Goal: Feedback & Contribution: Leave review/rating

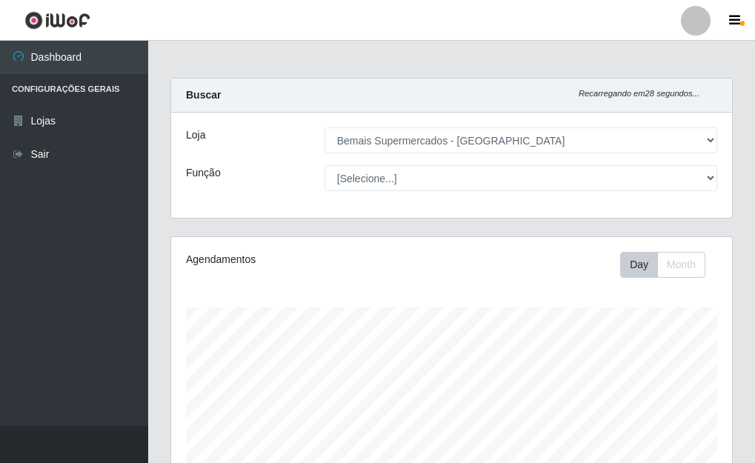
select select "249"
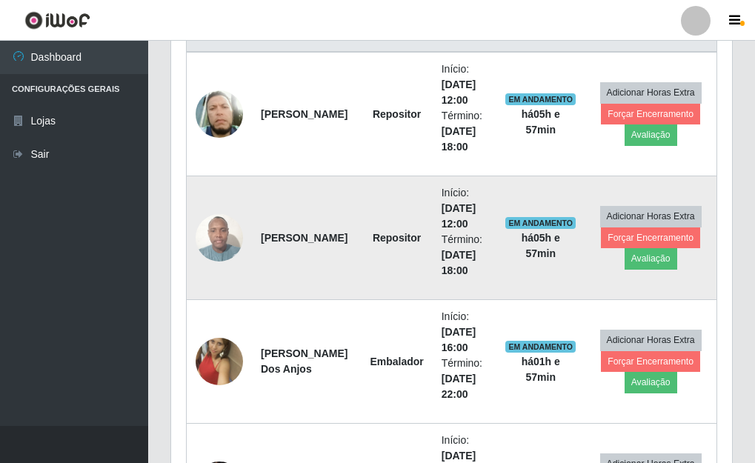
scroll to position [627, 0]
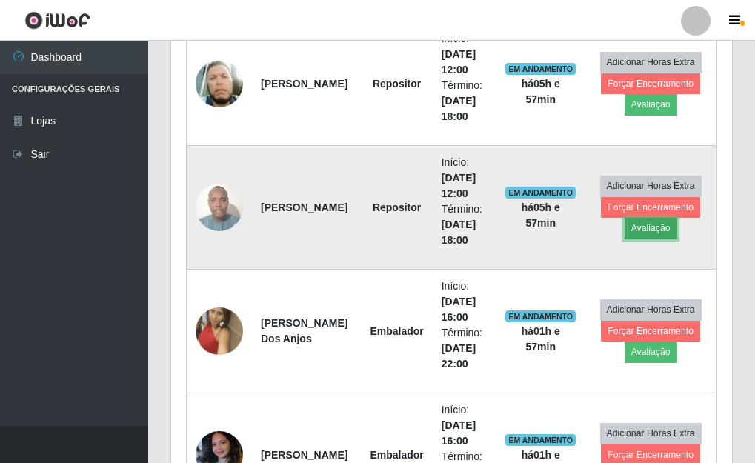
click at [655, 231] on button "Avaliação" at bounding box center [650, 228] width 53 height 21
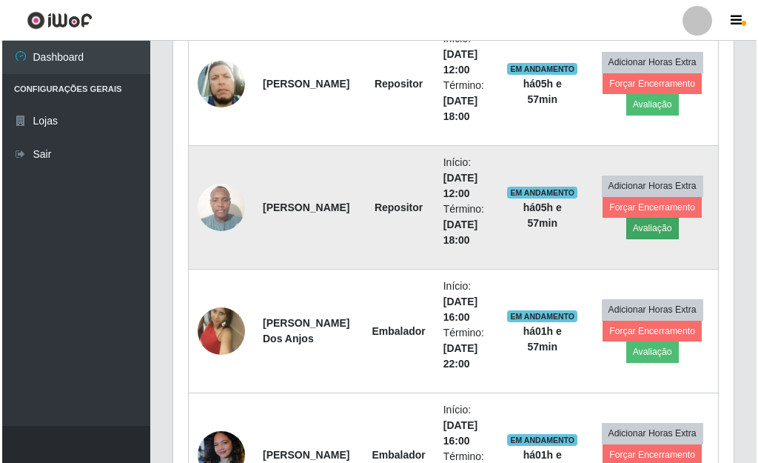
scroll to position [307, 552]
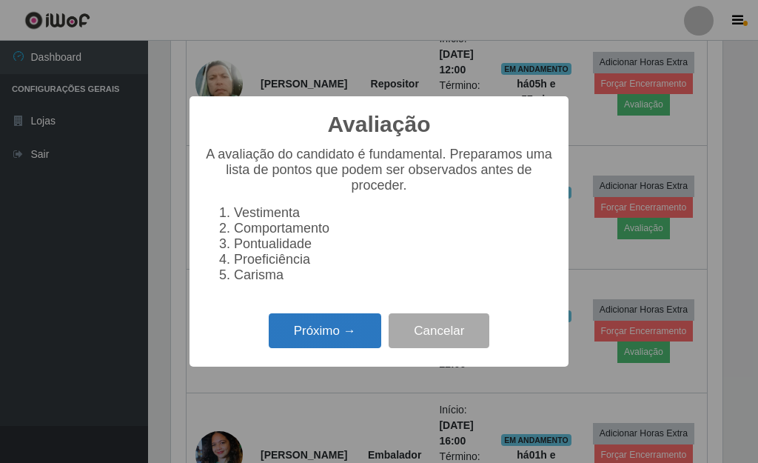
click at [291, 340] on button "Próximo →" at bounding box center [325, 330] width 113 height 35
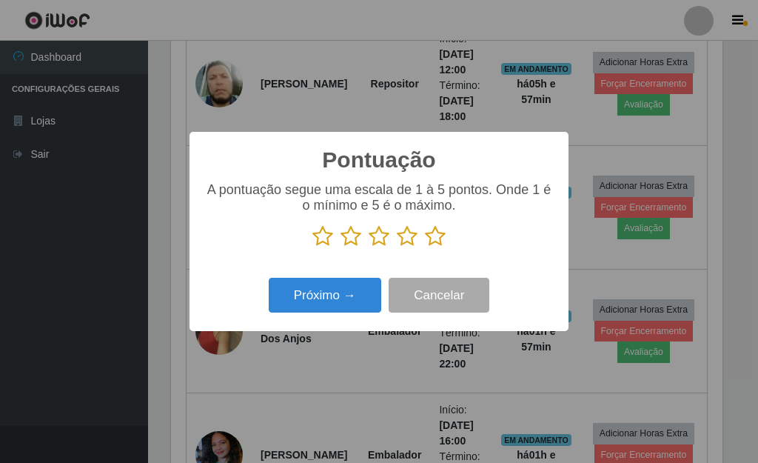
click at [439, 238] on icon at bounding box center [435, 236] width 21 height 22
click at [425, 247] on input "radio" at bounding box center [425, 247] width 0 height 0
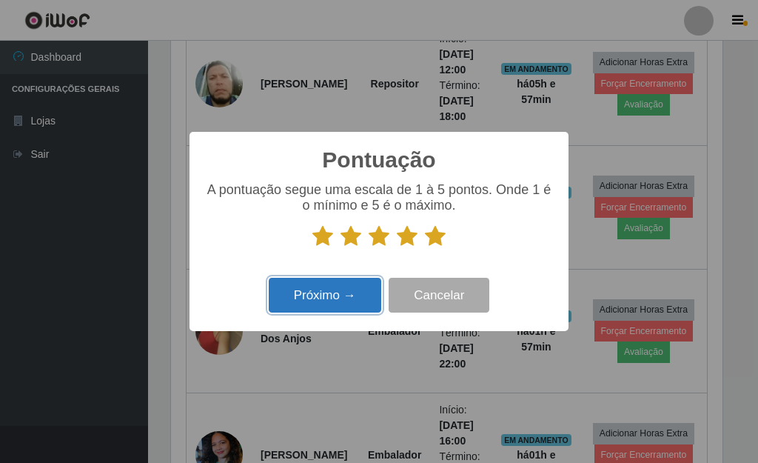
click at [296, 288] on button "Próximo →" at bounding box center [325, 295] width 113 height 35
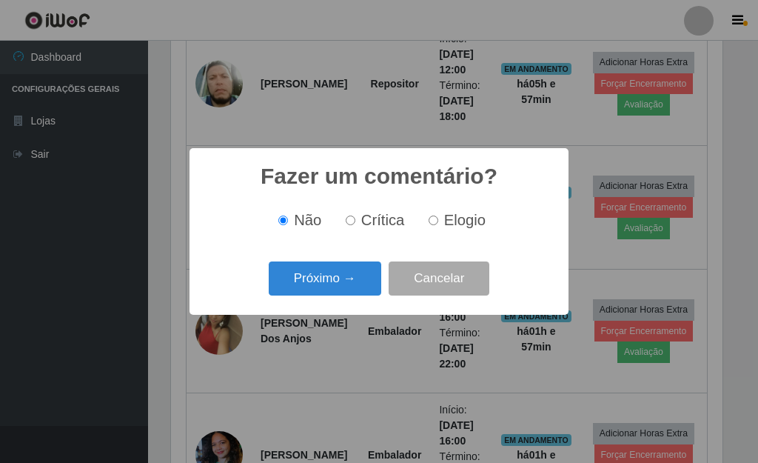
click at [299, 288] on button "Próximo →" at bounding box center [325, 278] width 113 height 35
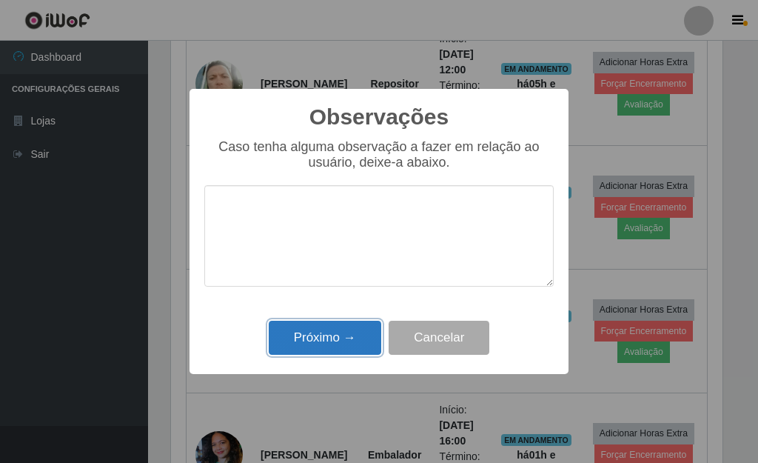
click at [303, 342] on button "Próximo →" at bounding box center [325, 338] width 113 height 35
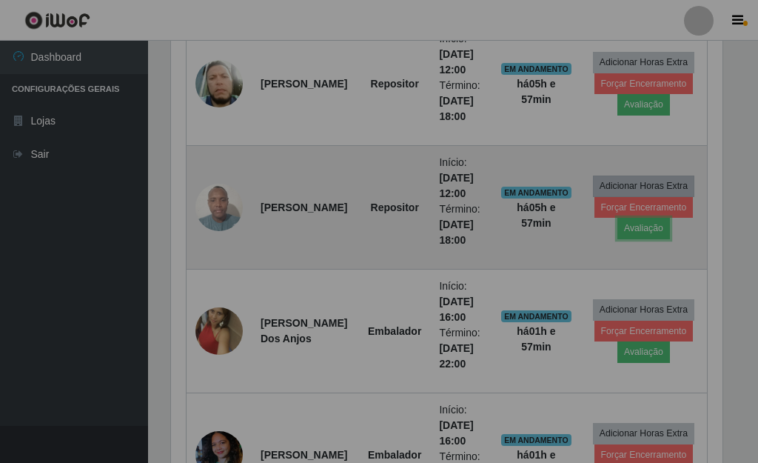
scroll to position [307, 561]
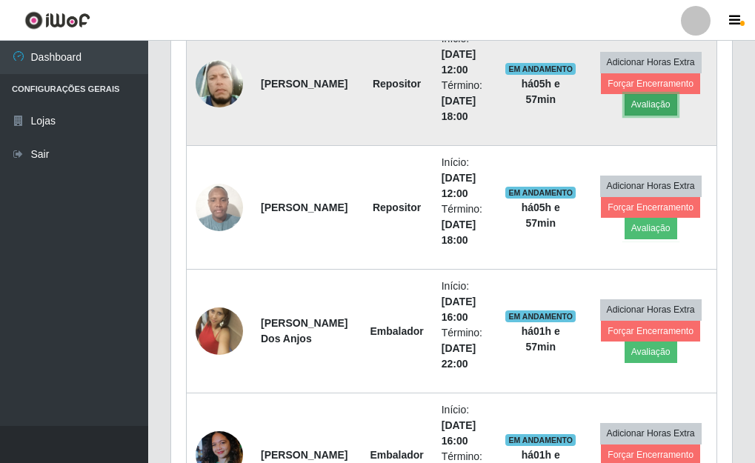
click at [660, 110] on button "Avaliação" at bounding box center [650, 104] width 53 height 21
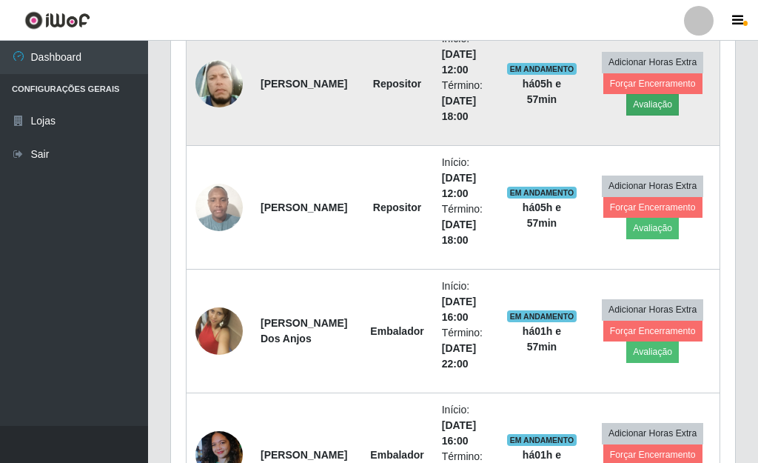
scroll to position [307, 552]
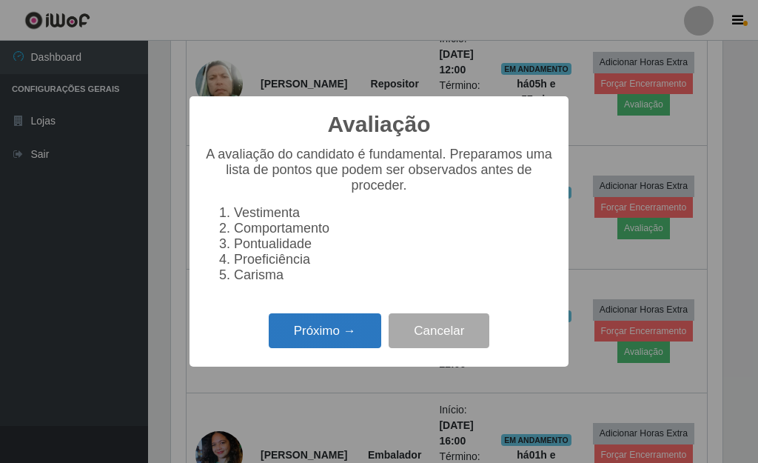
click at [316, 345] on button "Próximo →" at bounding box center [325, 330] width 113 height 35
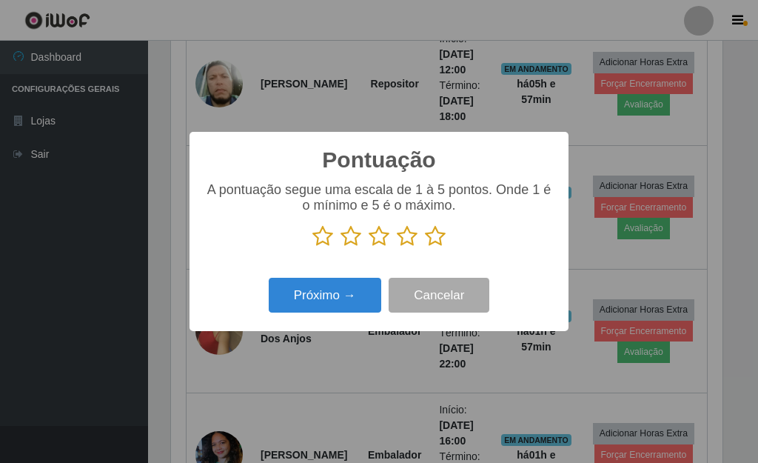
scroll to position [740226, 739981]
click at [438, 241] on icon at bounding box center [435, 236] width 21 height 22
click at [425, 247] on input "radio" at bounding box center [425, 247] width 0 height 0
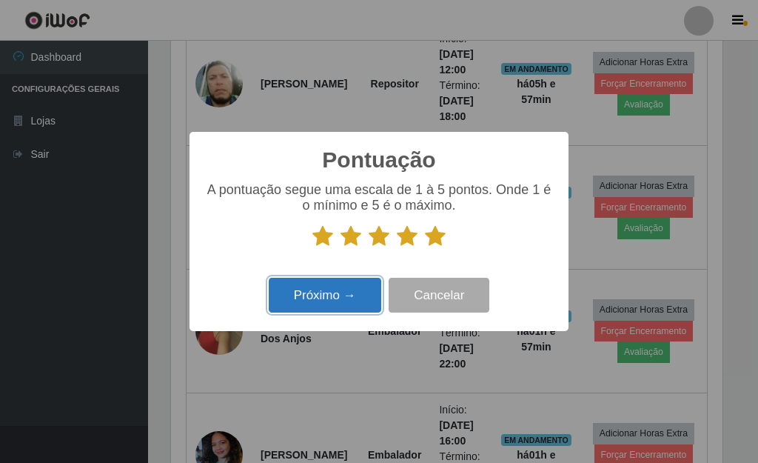
click at [332, 285] on button "Próximo →" at bounding box center [325, 295] width 113 height 35
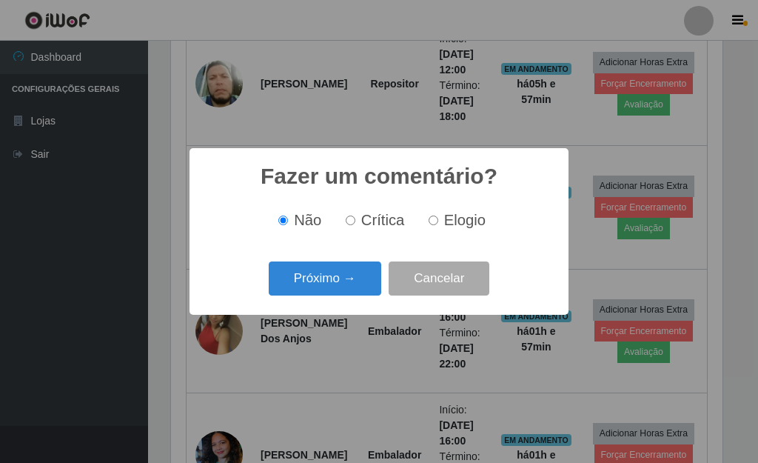
click at [332, 285] on button "Próximo →" at bounding box center [325, 278] width 113 height 35
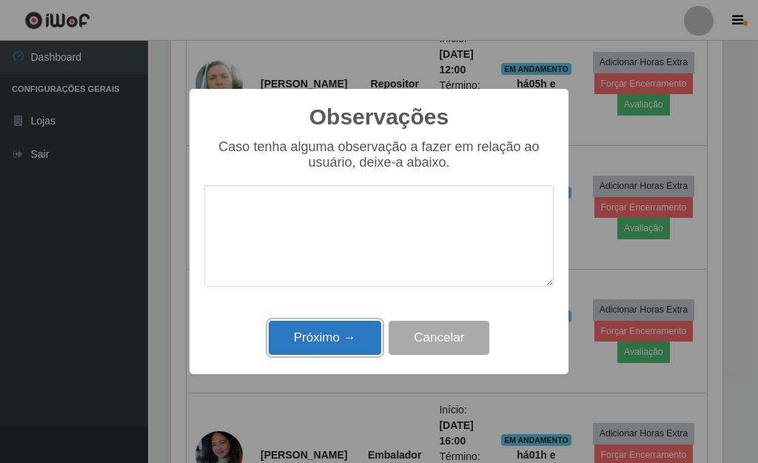
click at [324, 326] on button "Próximo →" at bounding box center [325, 338] width 113 height 35
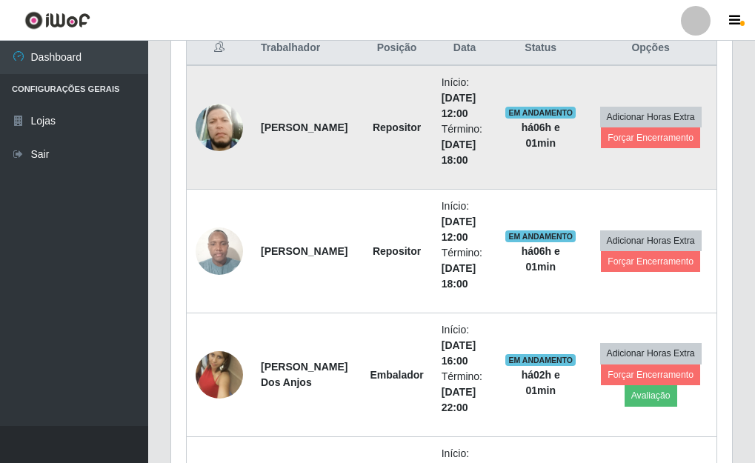
scroll to position [553, 0]
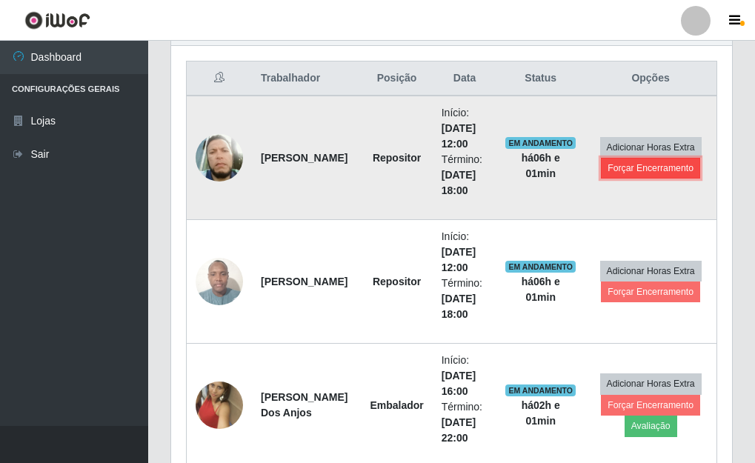
click at [631, 176] on button "Forçar Encerramento" at bounding box center [650, 168] width 99 height 21
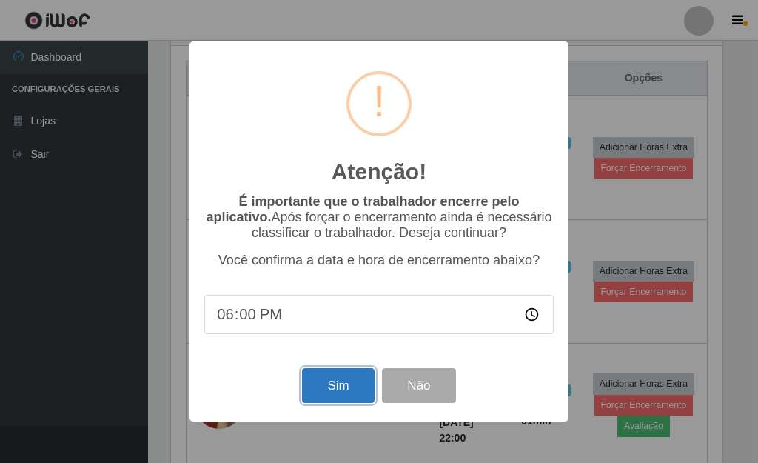
click at [328, 391] on button "Sim" at bounding box center [338, 385] width 72 height 35
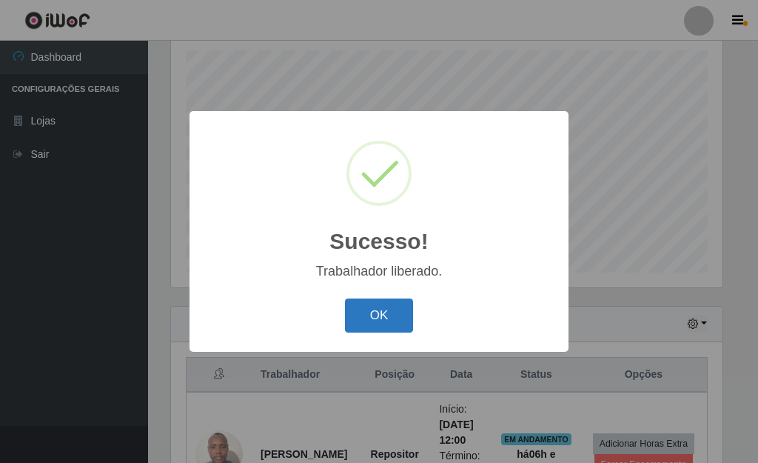
click at [390, 324] on button "OK" at bounding box center [379, 315] width 69 height 35
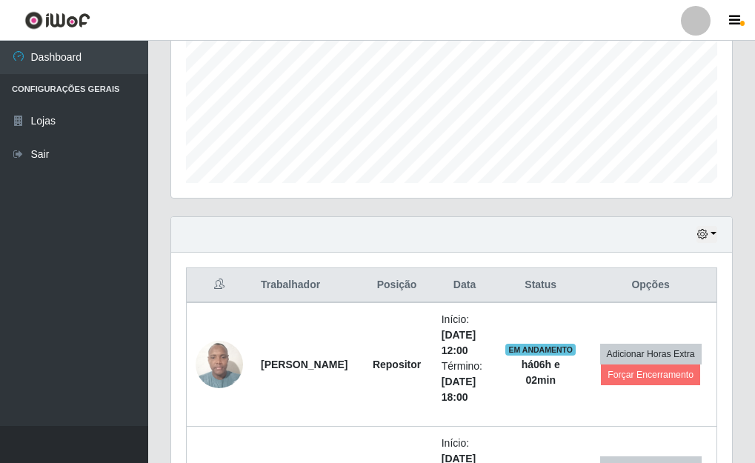
scroll to position [627, 0]
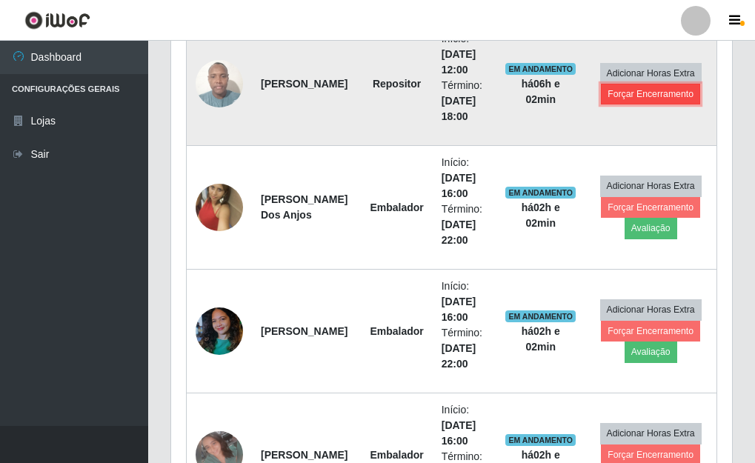
click at [634, 98] on button "Forçar Encerramento" at bounding box center [650, 94] width 99 height 21
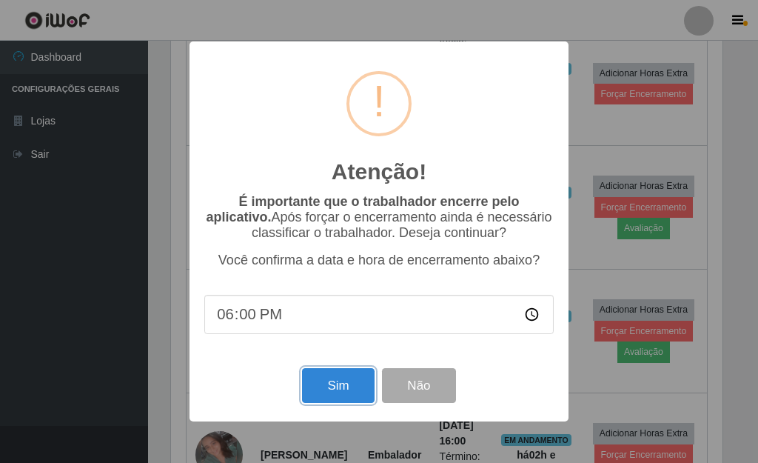
drag, startPoint x: 352, startPoint y: 395, endPoint x: 348, endPoint y: 383, distance: 12.4
click at [351, 392] on button "Sim" at bounding box center [338, 385] width 72 height 35
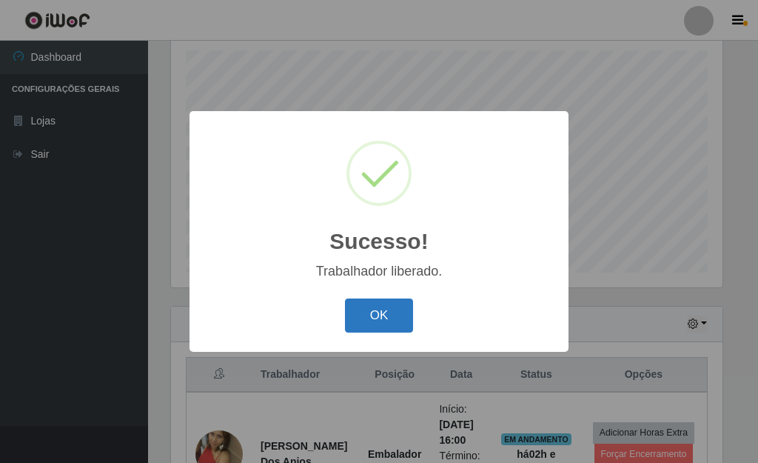
click at [370, 324] on button "OK" at bounding box center [379, 315] width 69 height 35
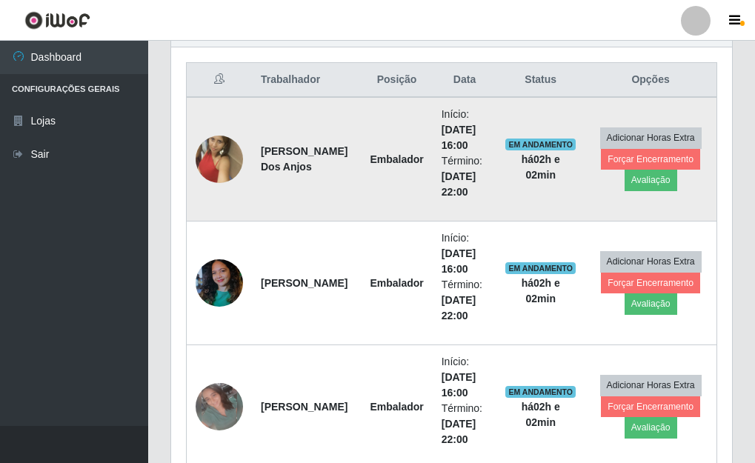
scroll to position [553, 0]
